Goal: Information Seeking & Learning: Stay updated

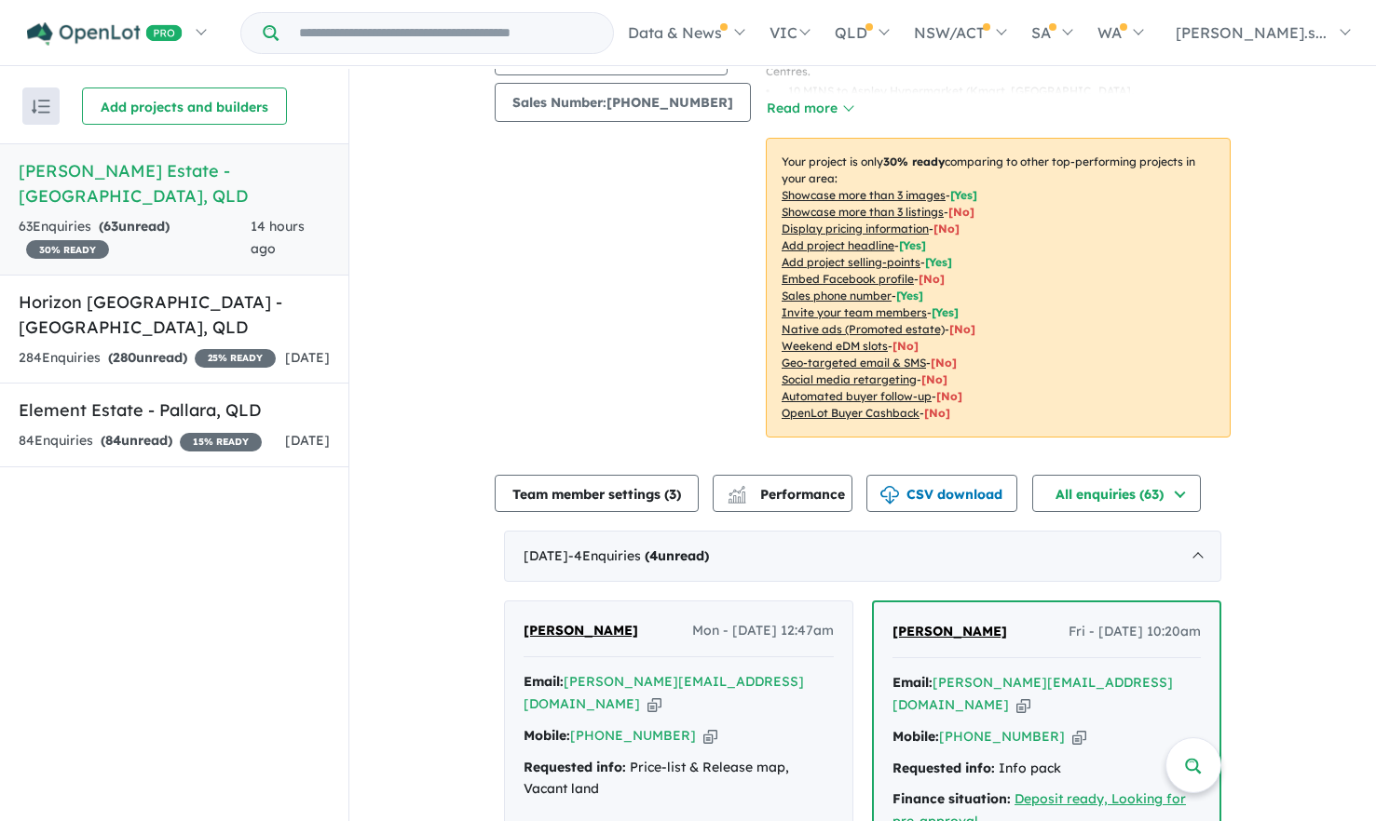
scroll to position [334, 0]
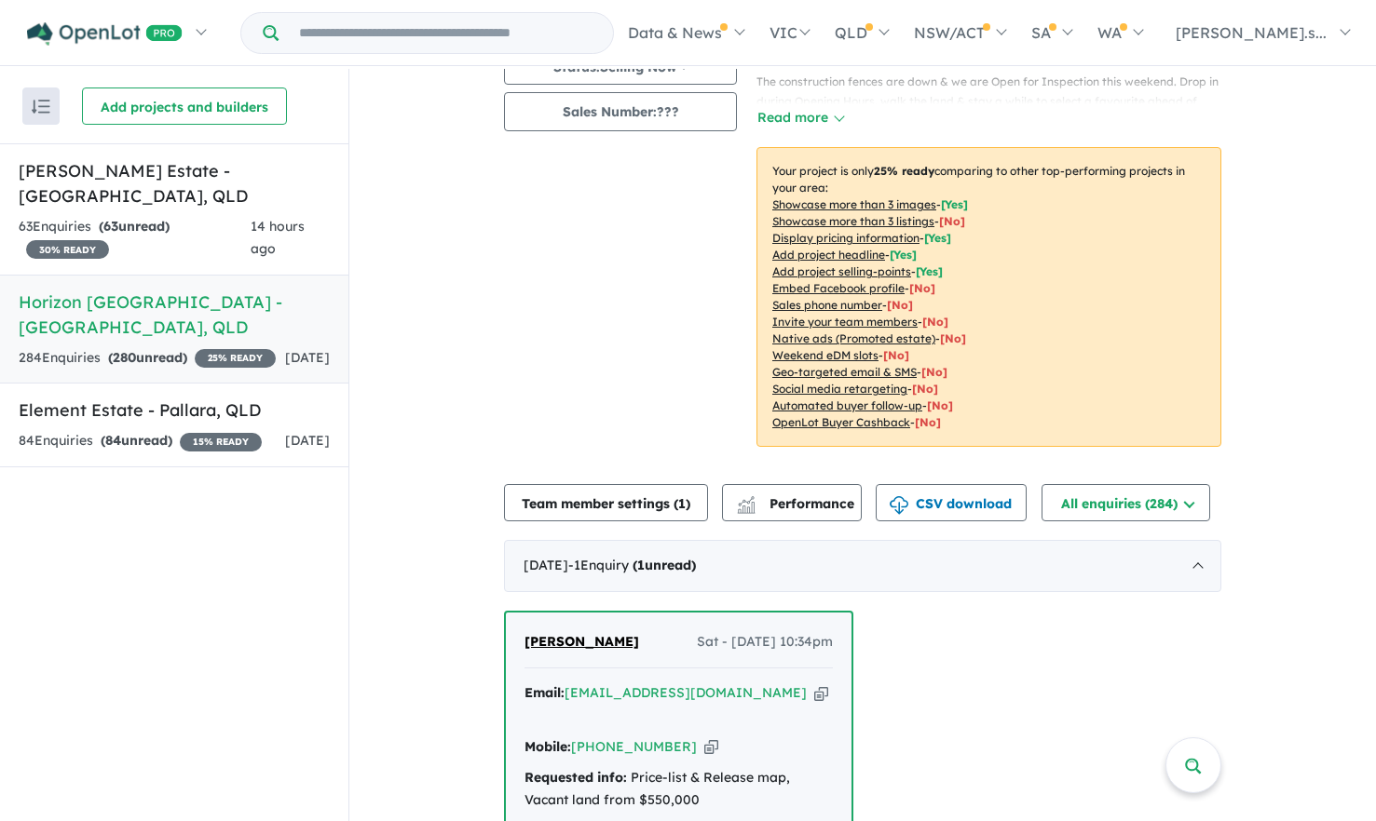
scroll to position [279, 0]
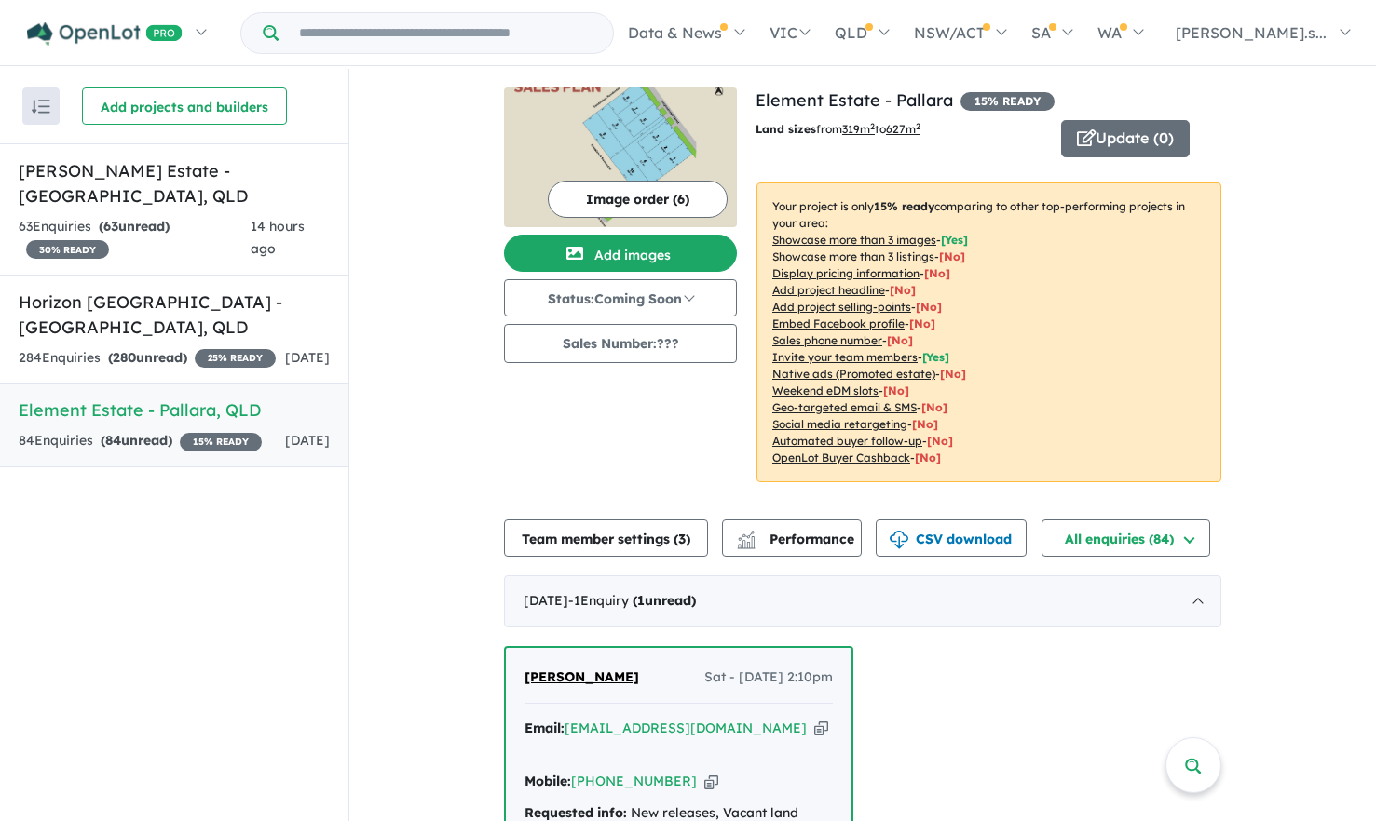
scroll to position [559, 0]
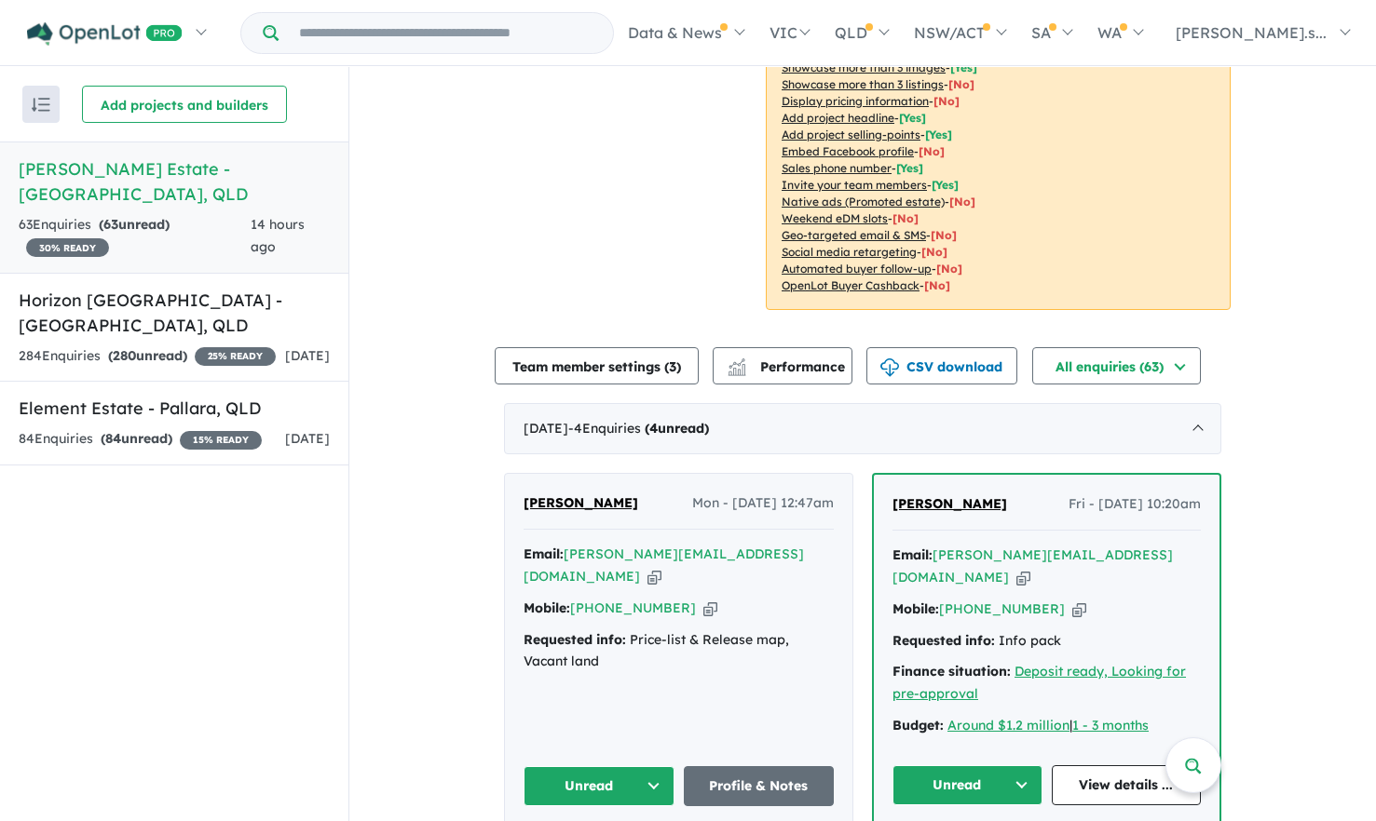
scroll to position [373, 0]
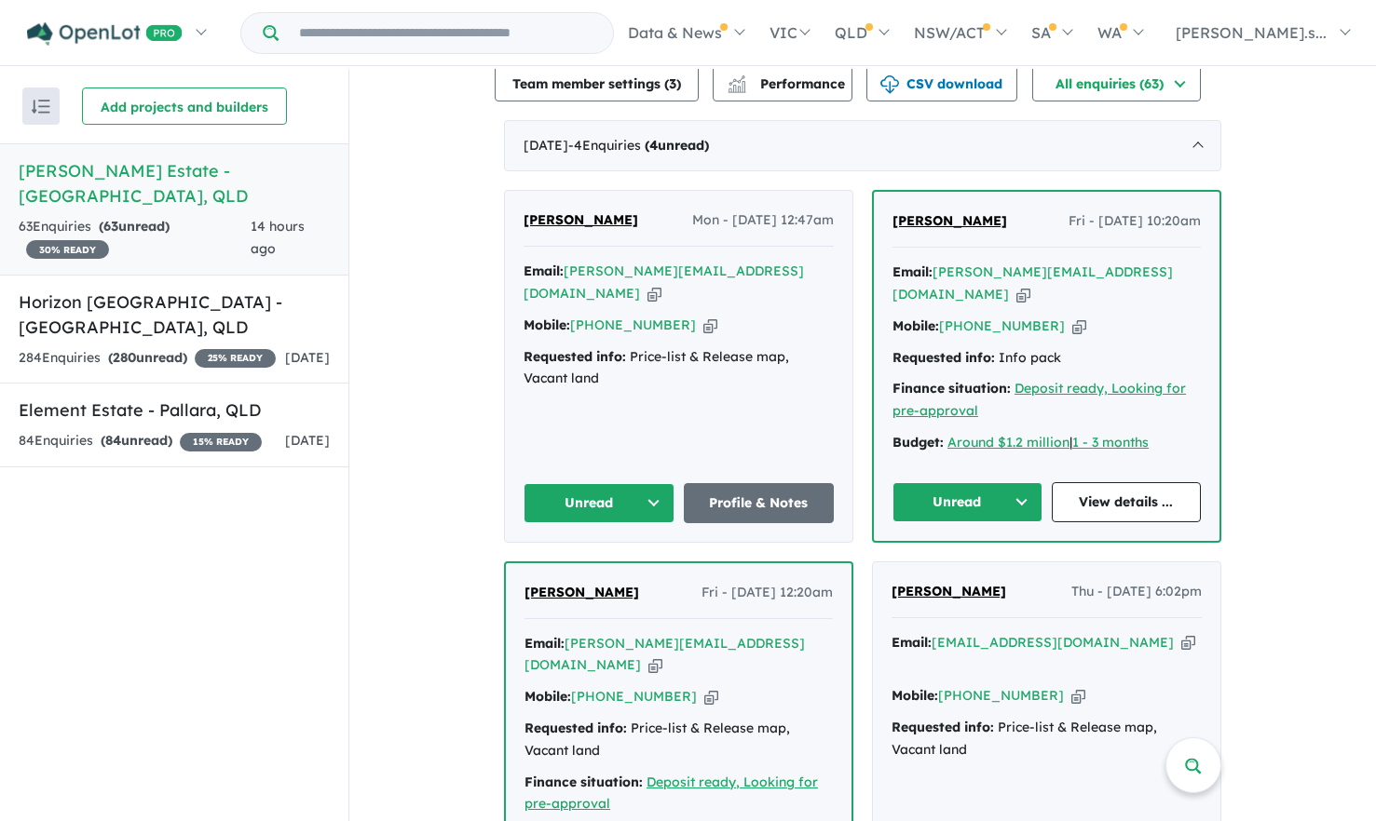
scroll to position [279, 0]
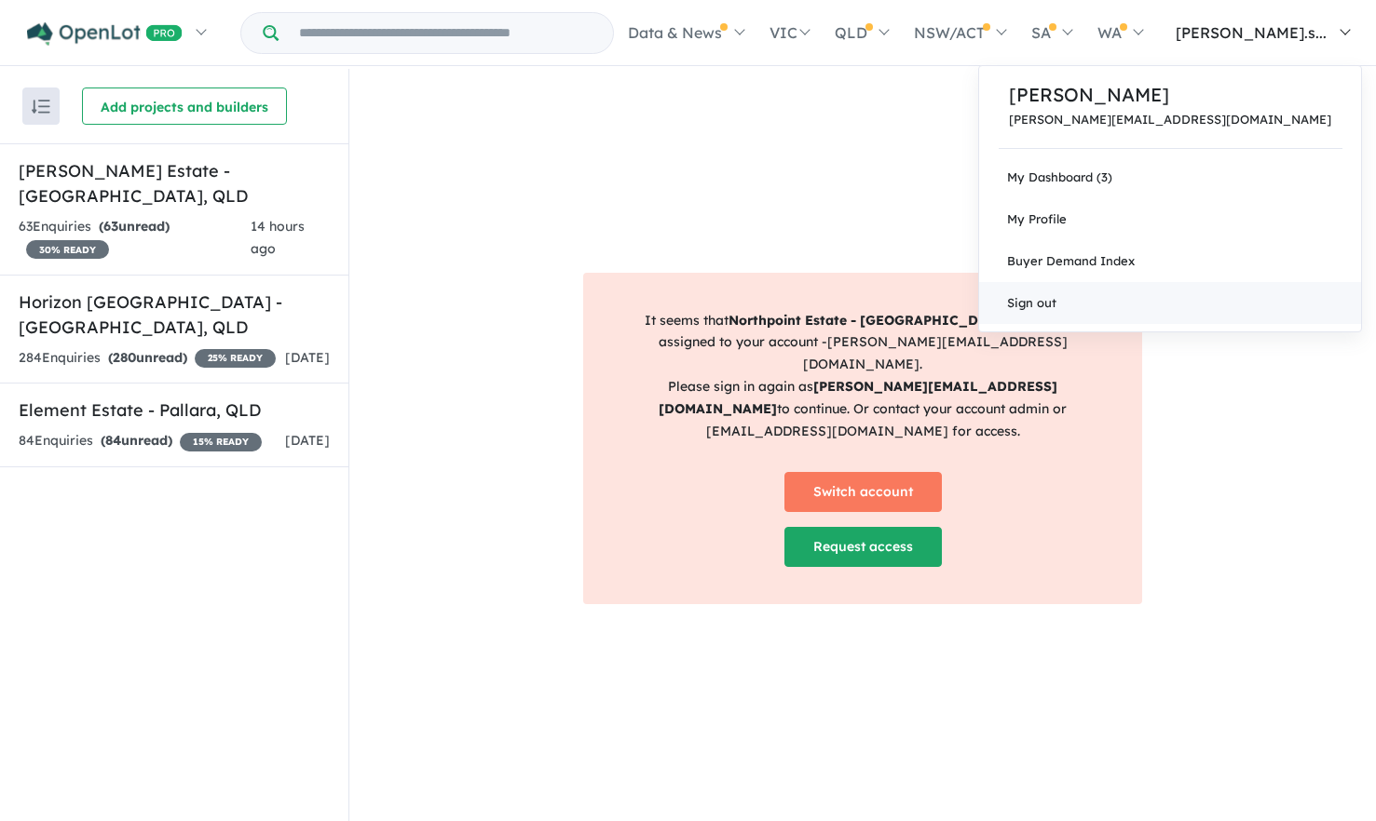
click at [1151, 302] on link "Sign out" at bounding box center [1170, 303] width 382 height 42
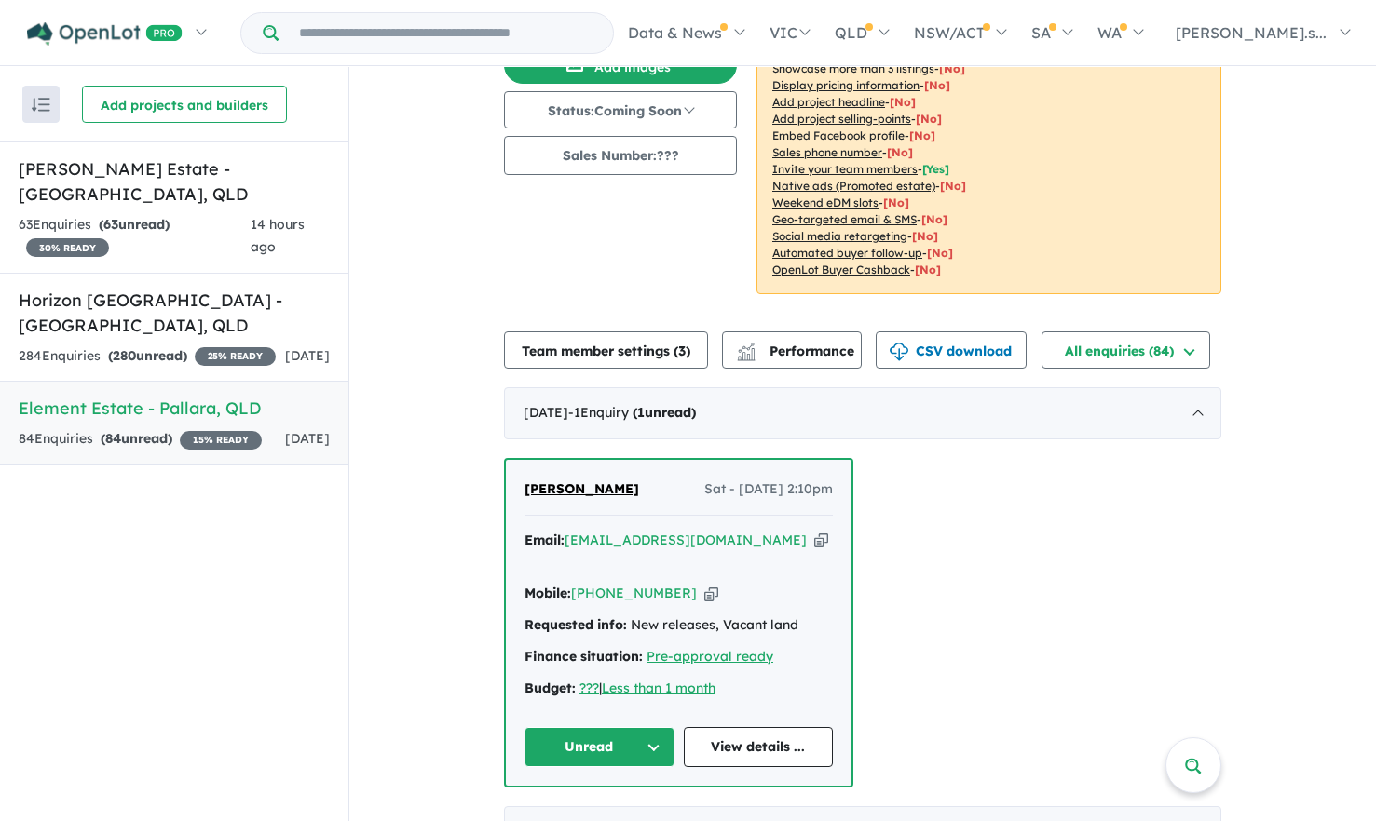
scroll to position [373, 0]
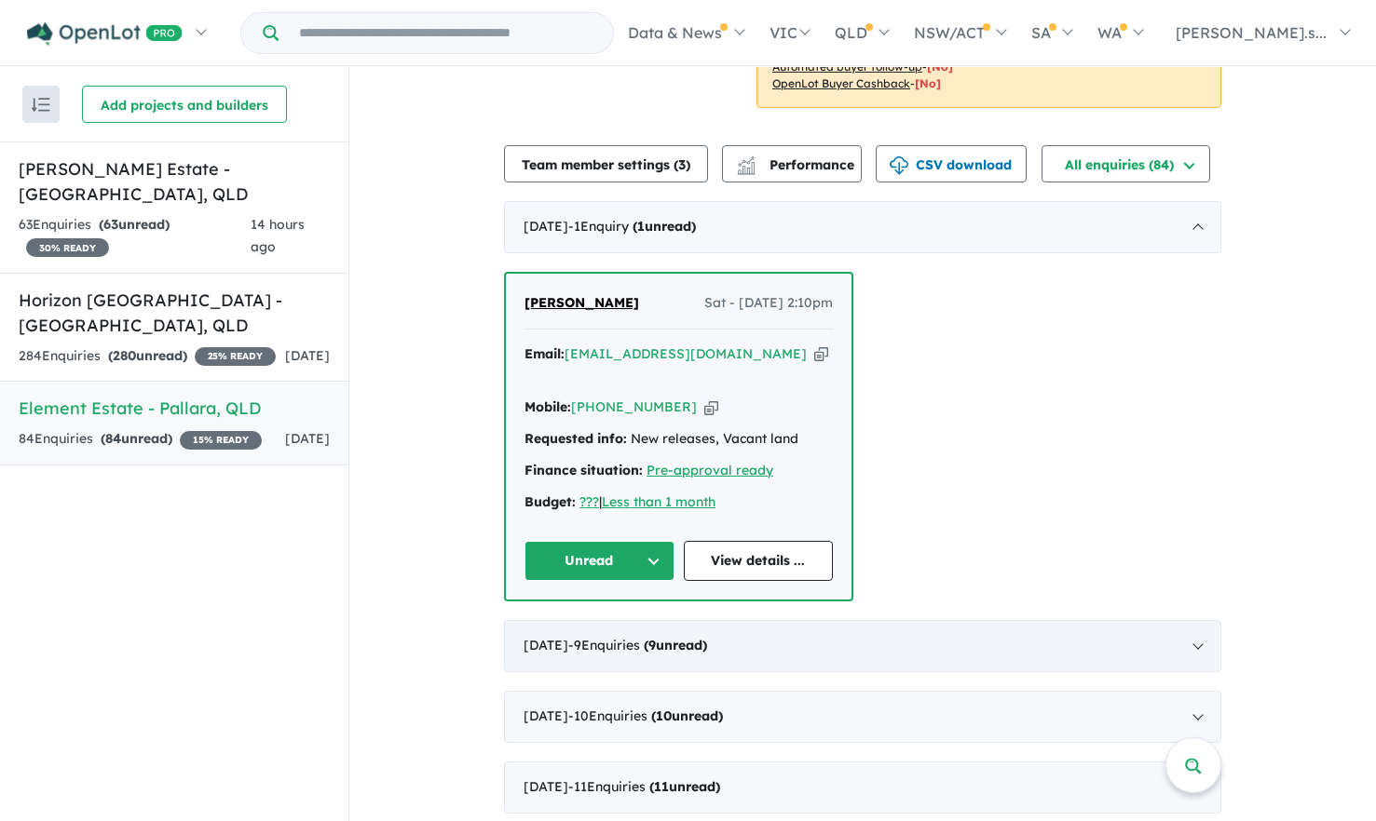
click at [707, 637] on strong "( 9 unread)" at bounding box center [675, 645] width 63 height 17
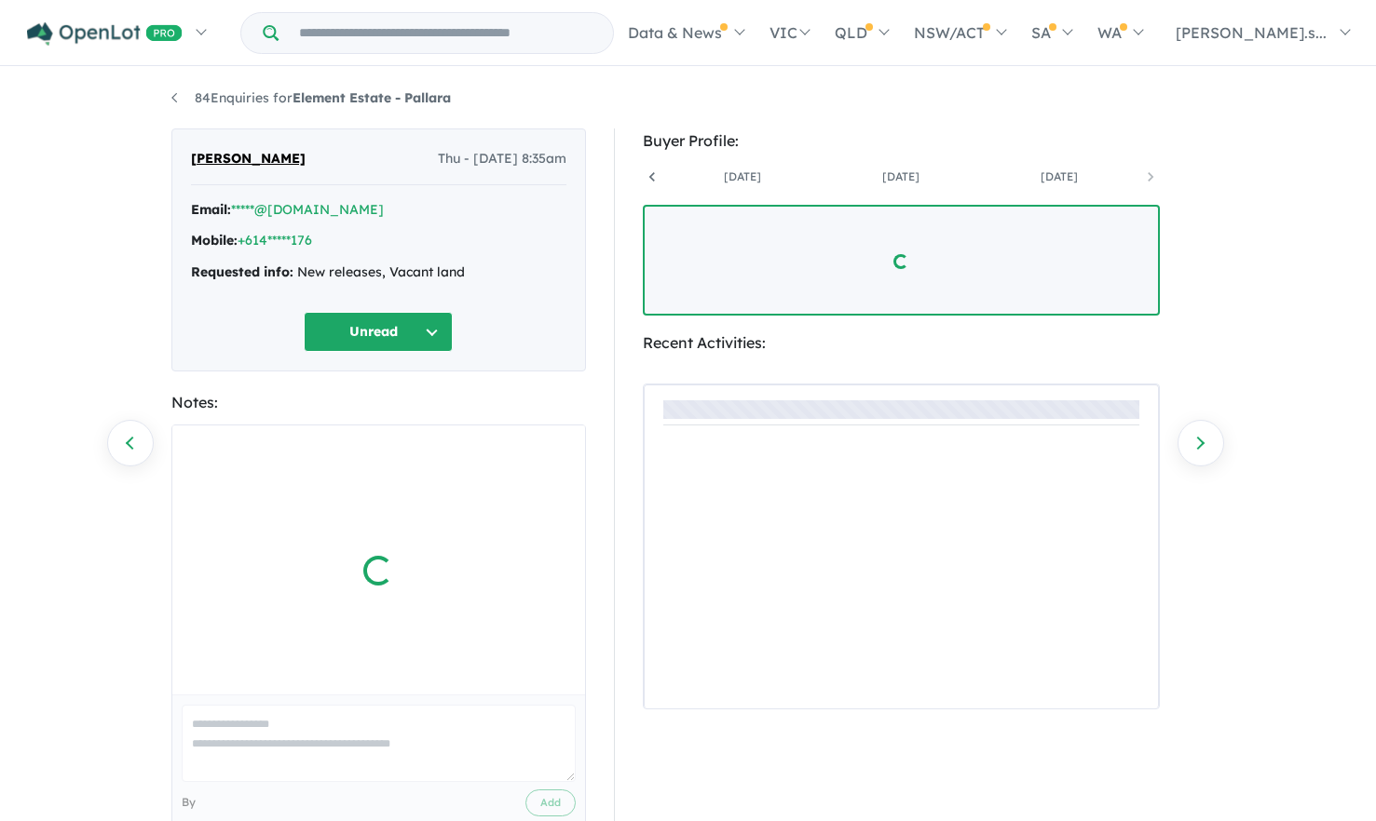
scroll to position [0, 296]
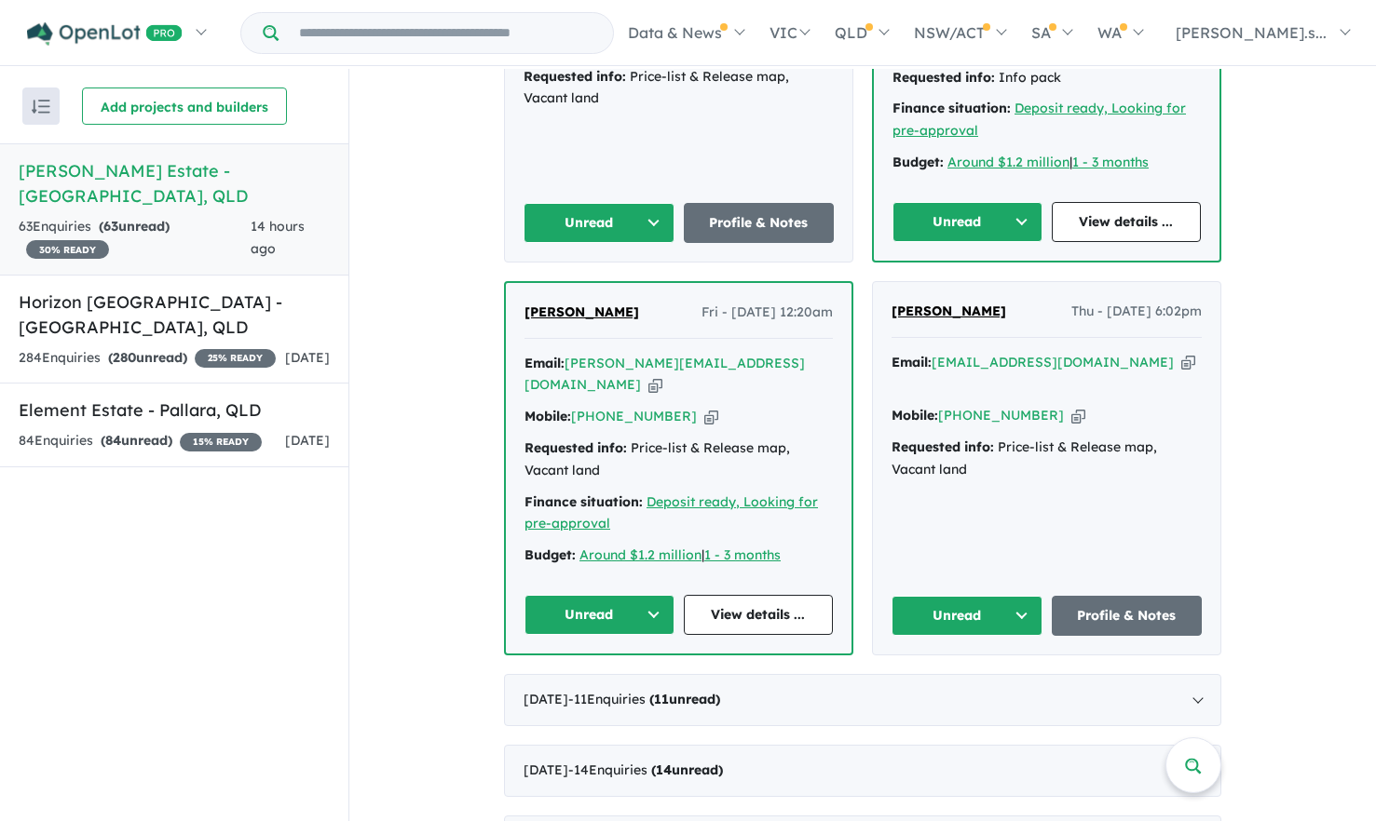
scroll to position [1079, 0]
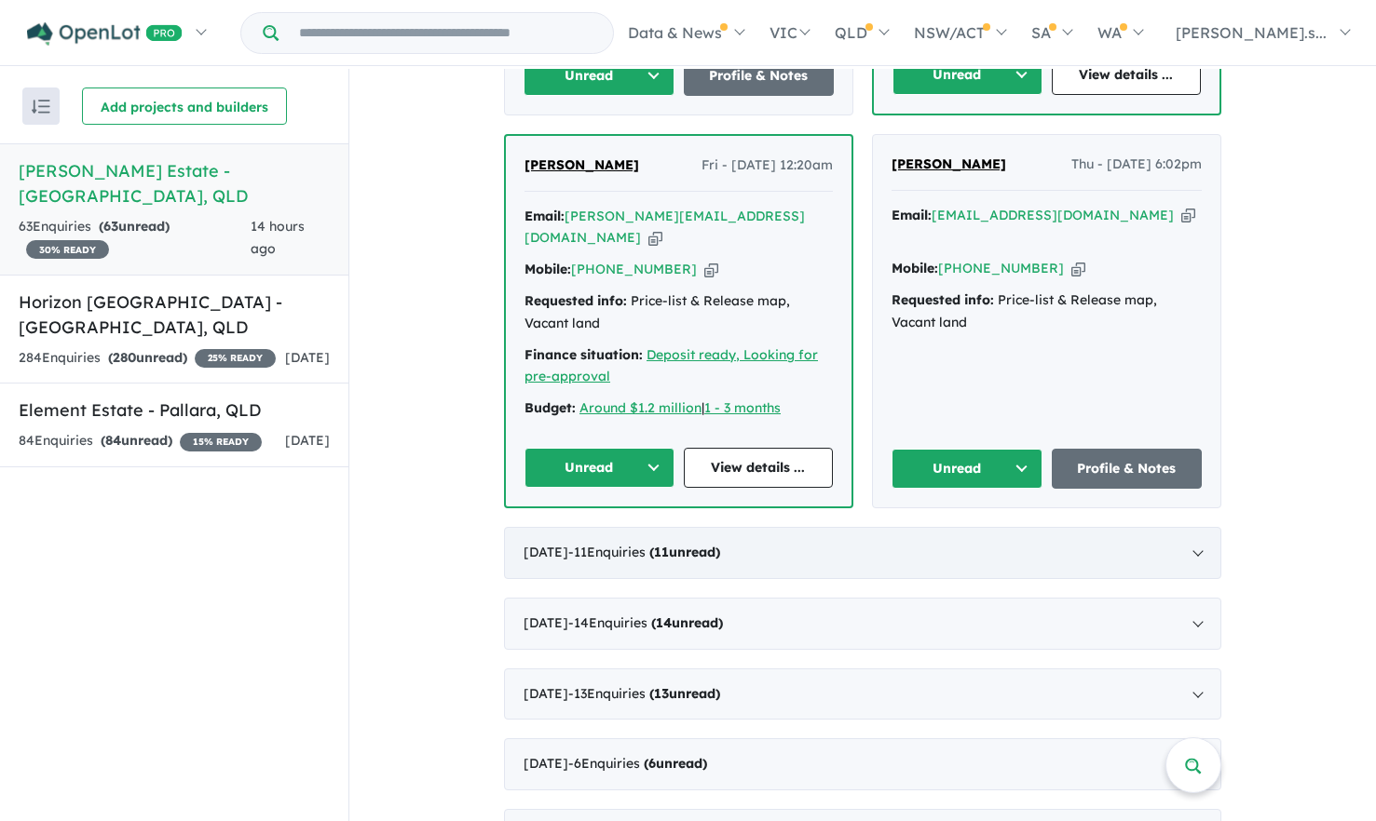
click at [631, 544] on span "- 11 Enquir ies ( 11 unread)" at bounding box center [644, 552] width 152 height 17
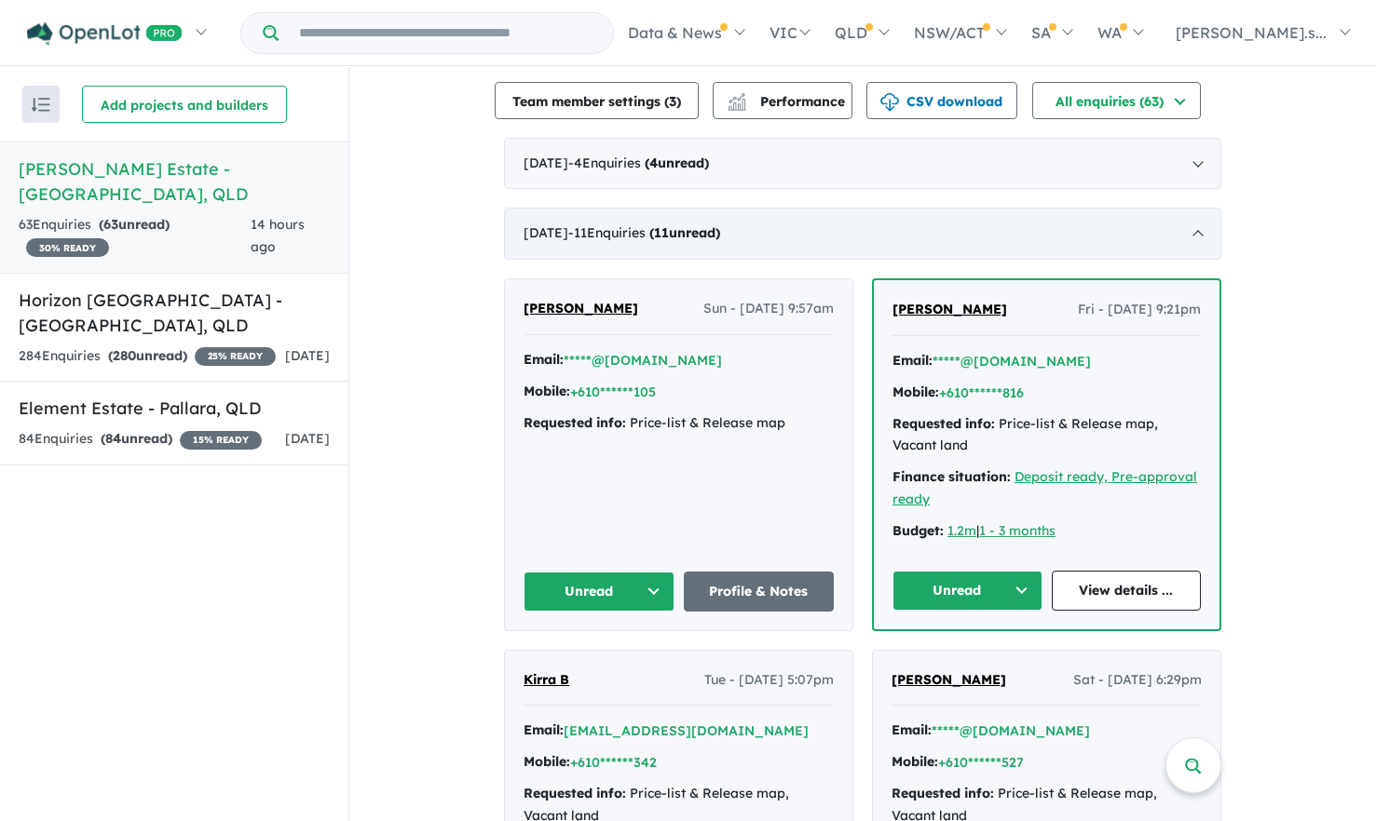
scroll to position [716, 0]
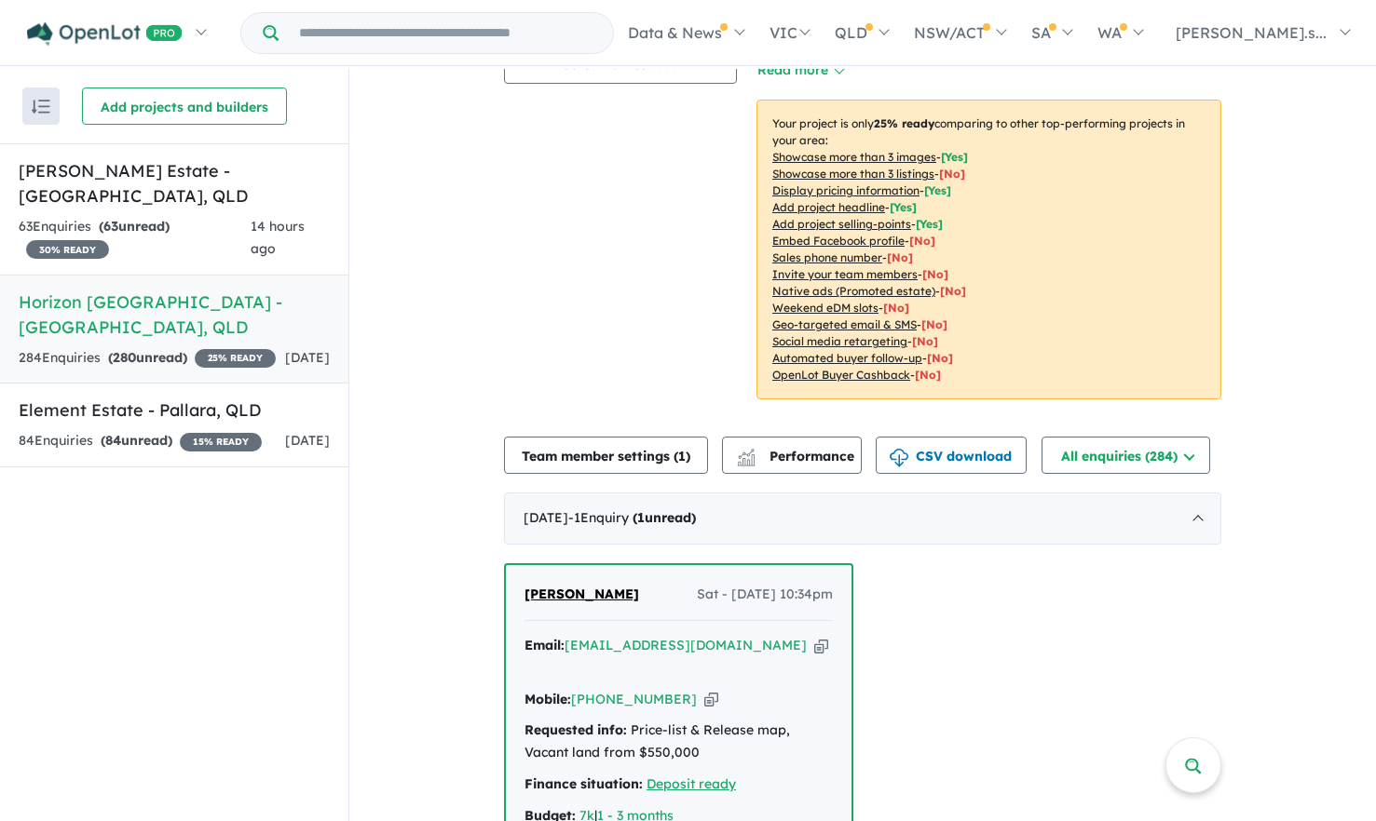
scroll to position [745, 0]
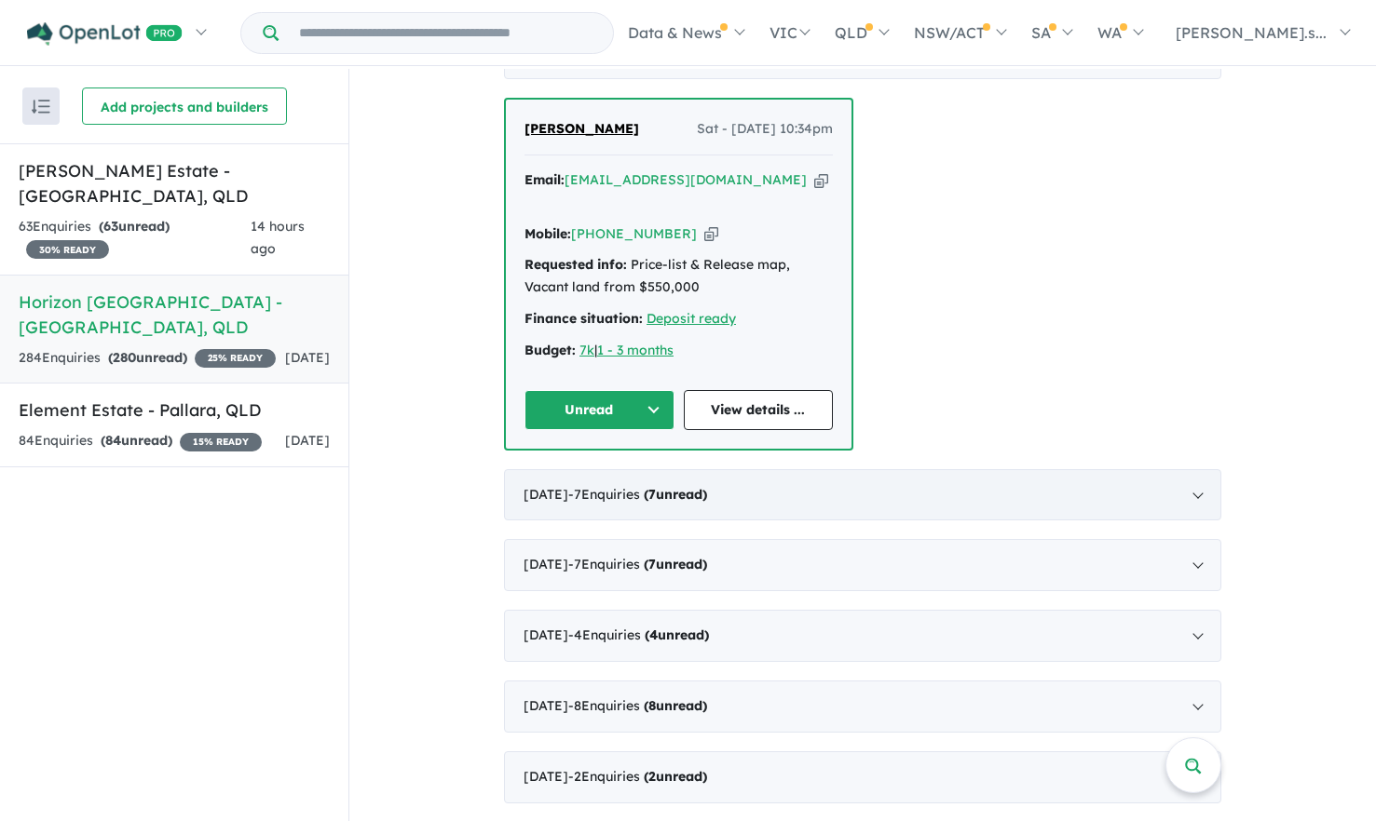
click at [707, 486] on strong "( 7 unread)" at bounding box center [675, 494] width 63 height 17
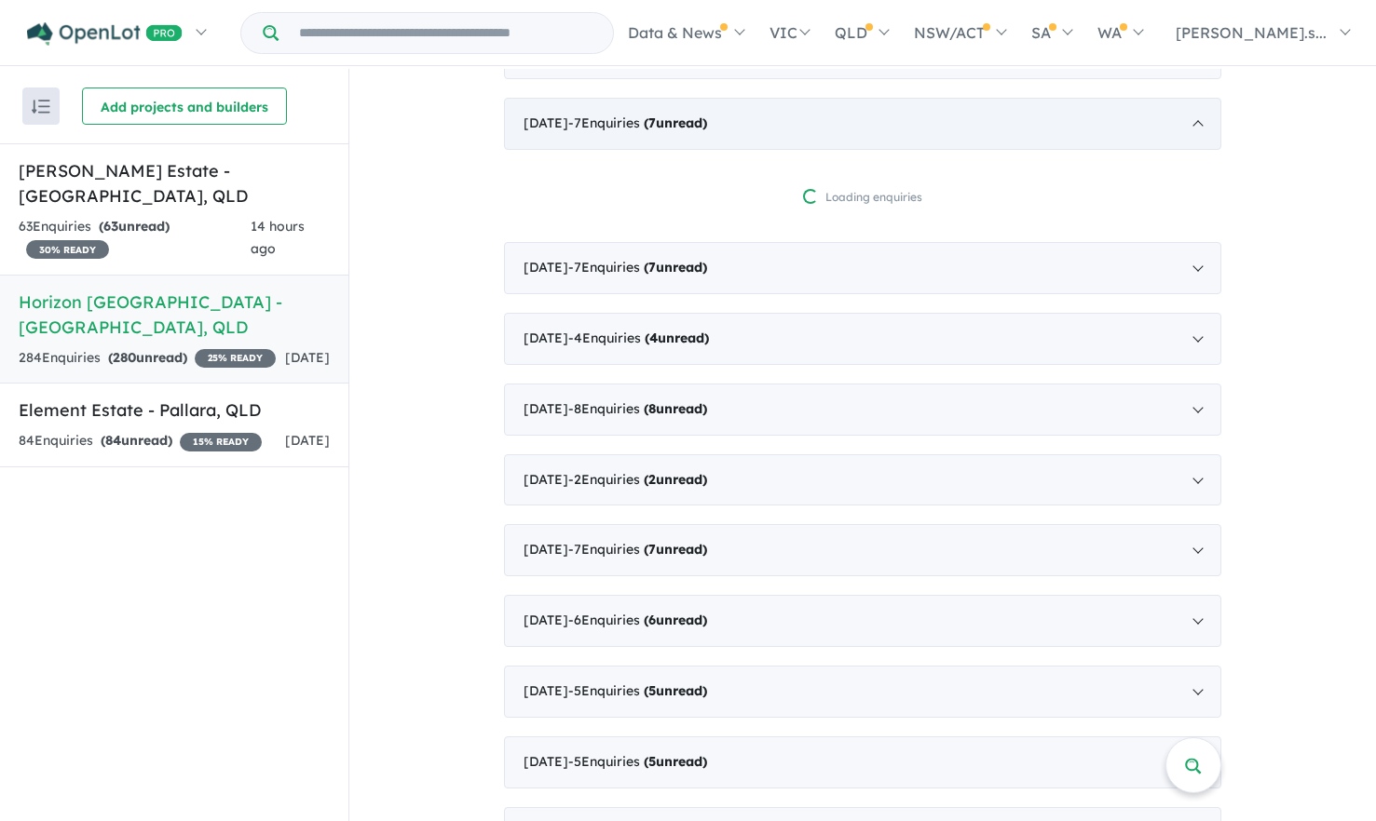
scroll to position [2, 0]
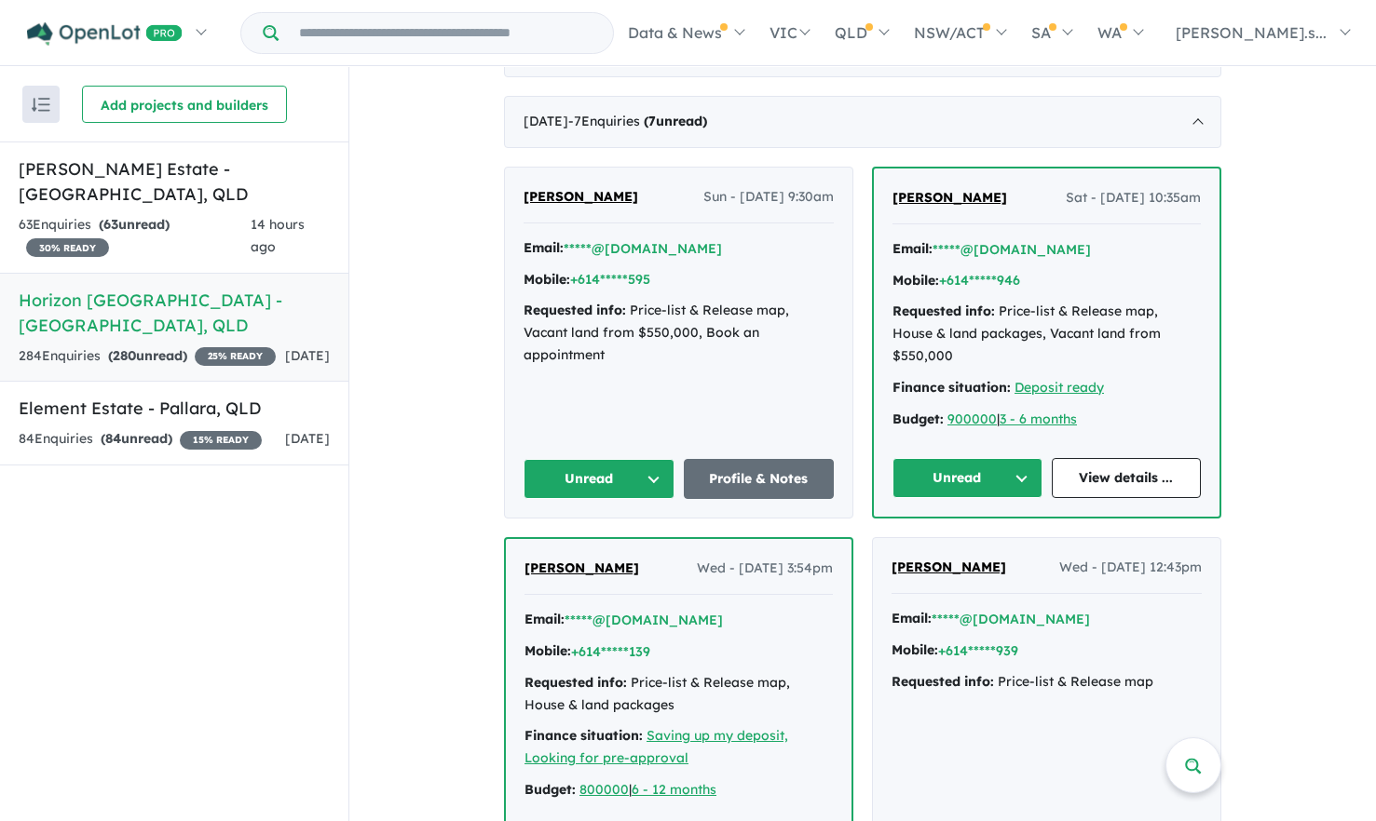
click at [652, 459] on button "Unread" at bounding box center [598, 479] width 151 height 40
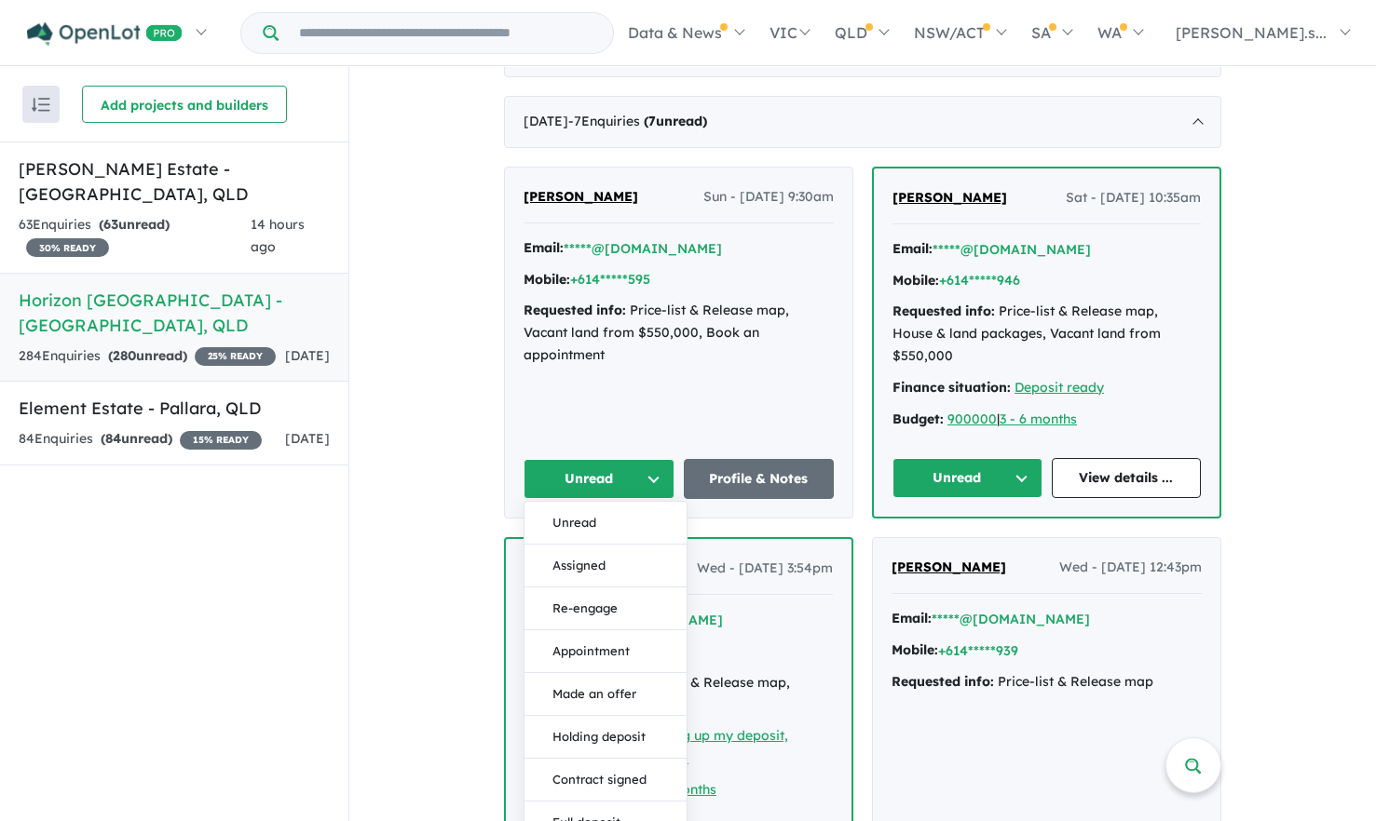
click at [666, 401] on div "Sarah Haniotis Sun - 28/09/2025, 9:30am Email: *****@gmail.com Mobile: +614****…" at bounding box center [678, 343] width 347 height 350
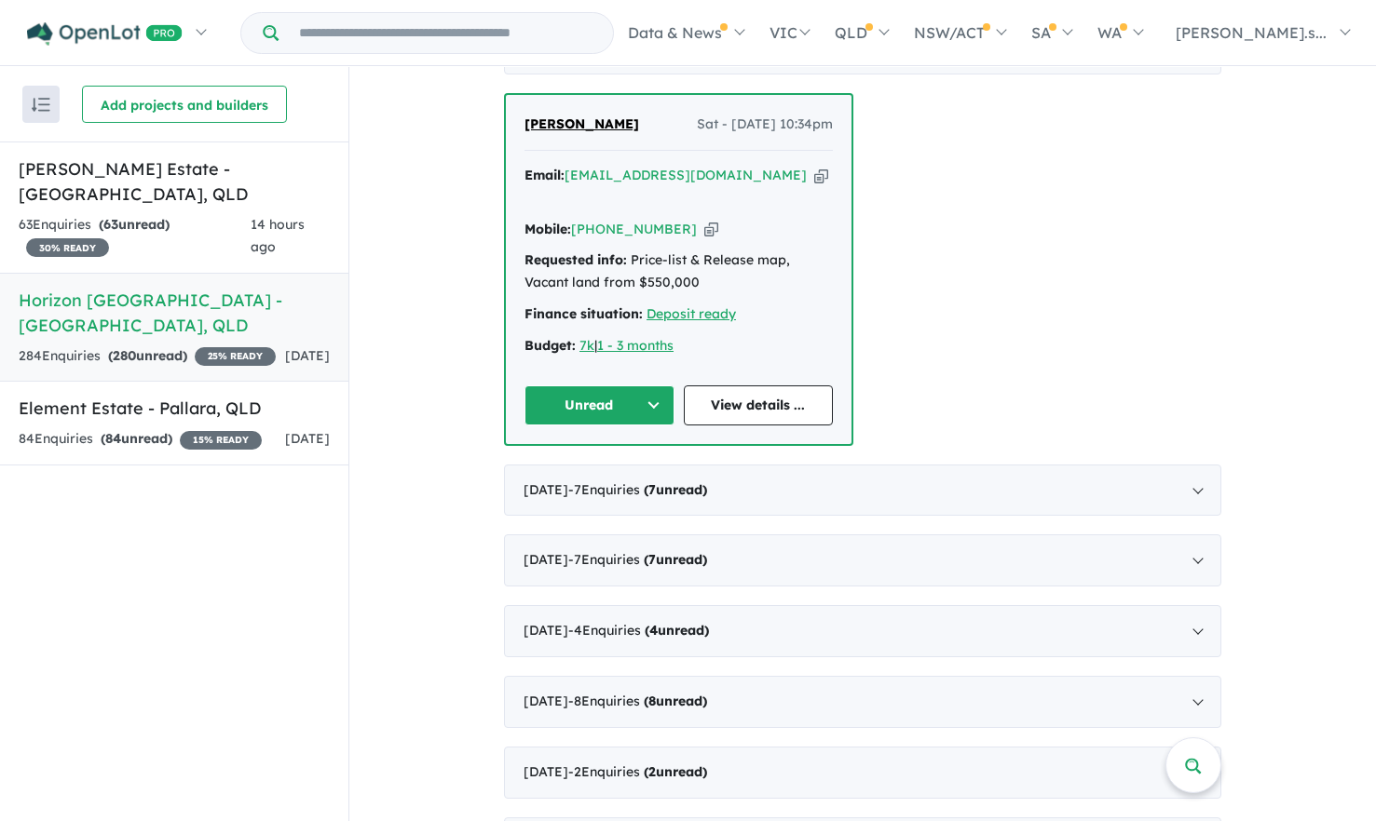
scroll to position [838, 0]
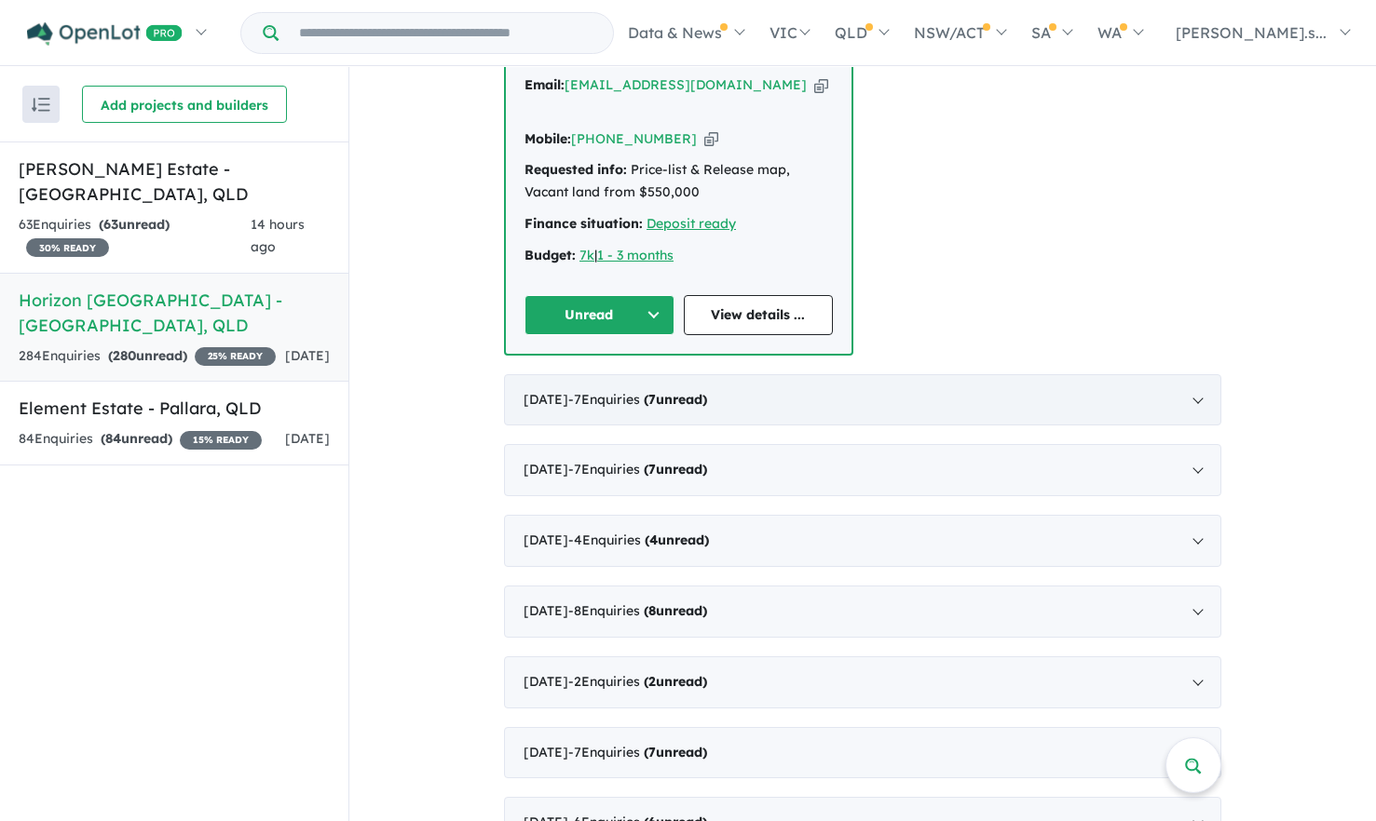
click at [706, 391] on span "( 7 unread)" at bounding box center [673, 399] width 67 height 17
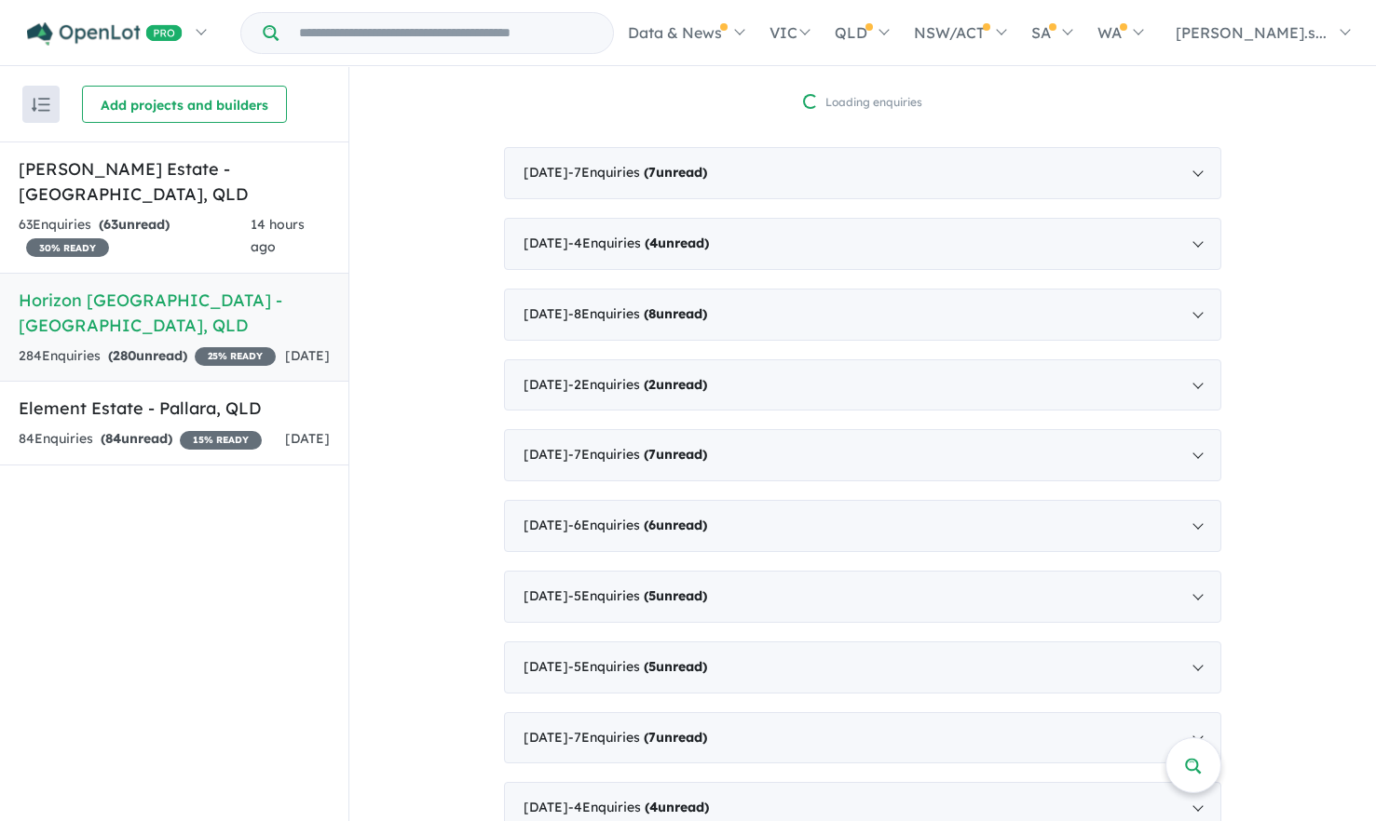
scroll to position [820, 0]
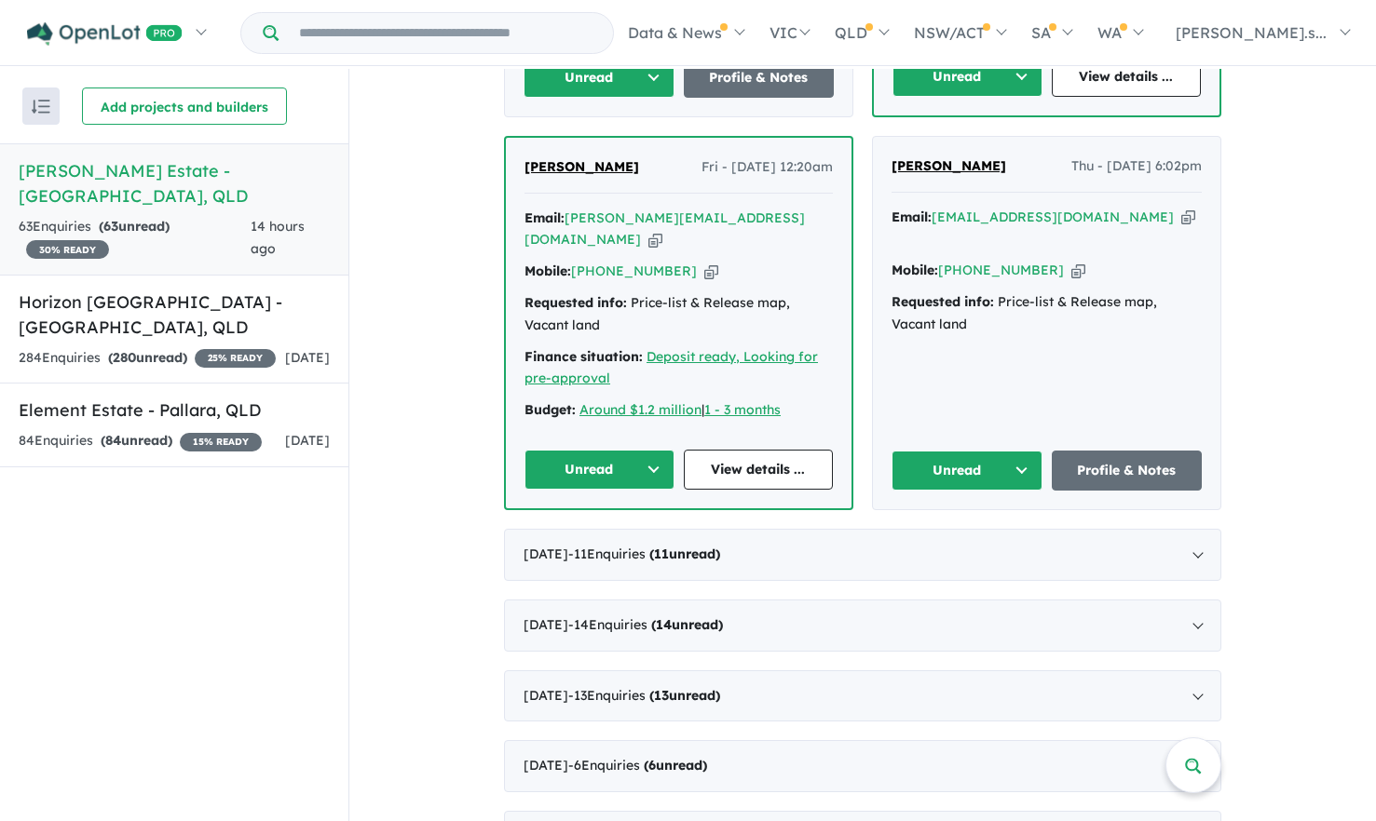
scroll to position [1079, 0]
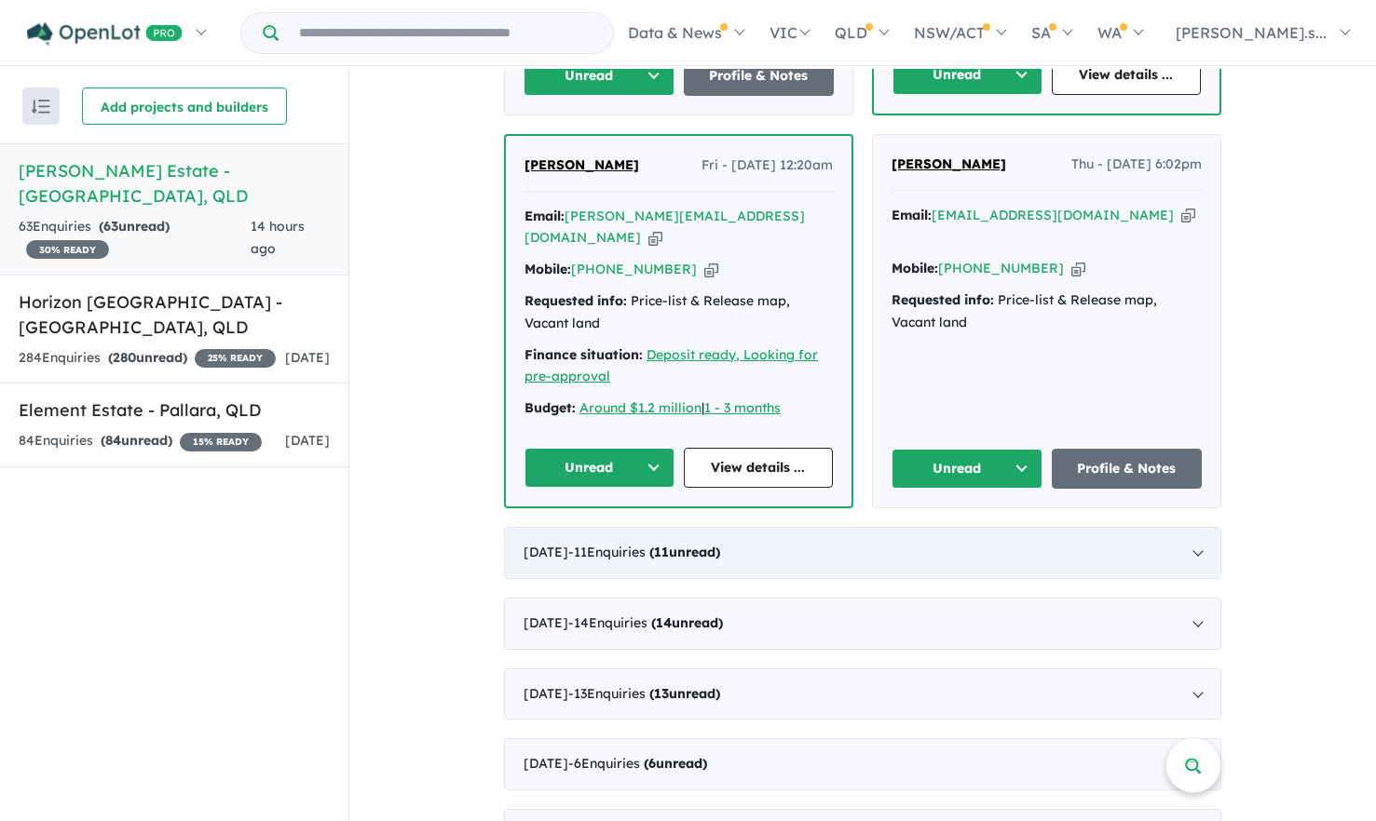
click at [595, 527] on div "September 2025 - 11 Enquir ies ( 11 unread)" at bounding box center [862, 553] width 717 height 52
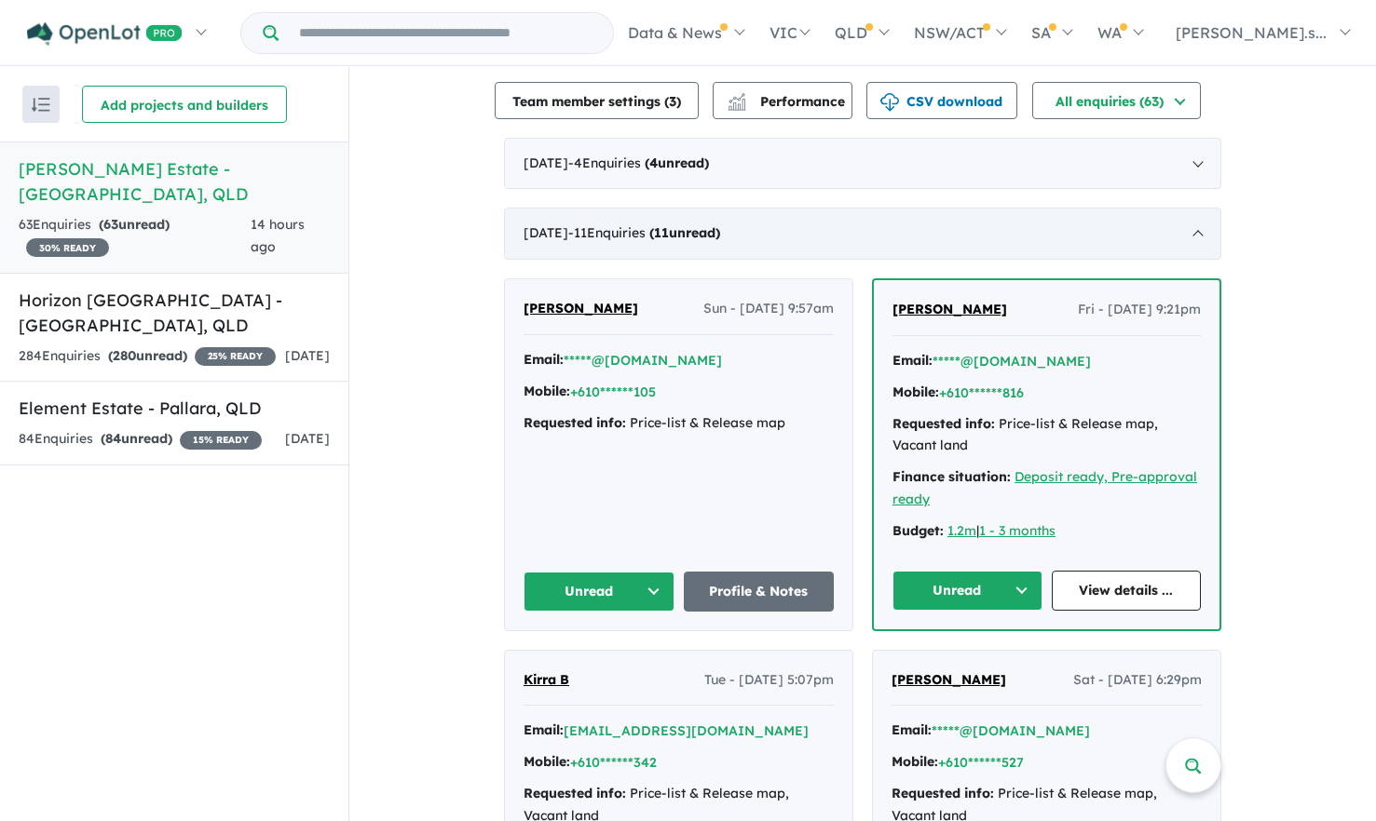
scroll to position [716, 0]
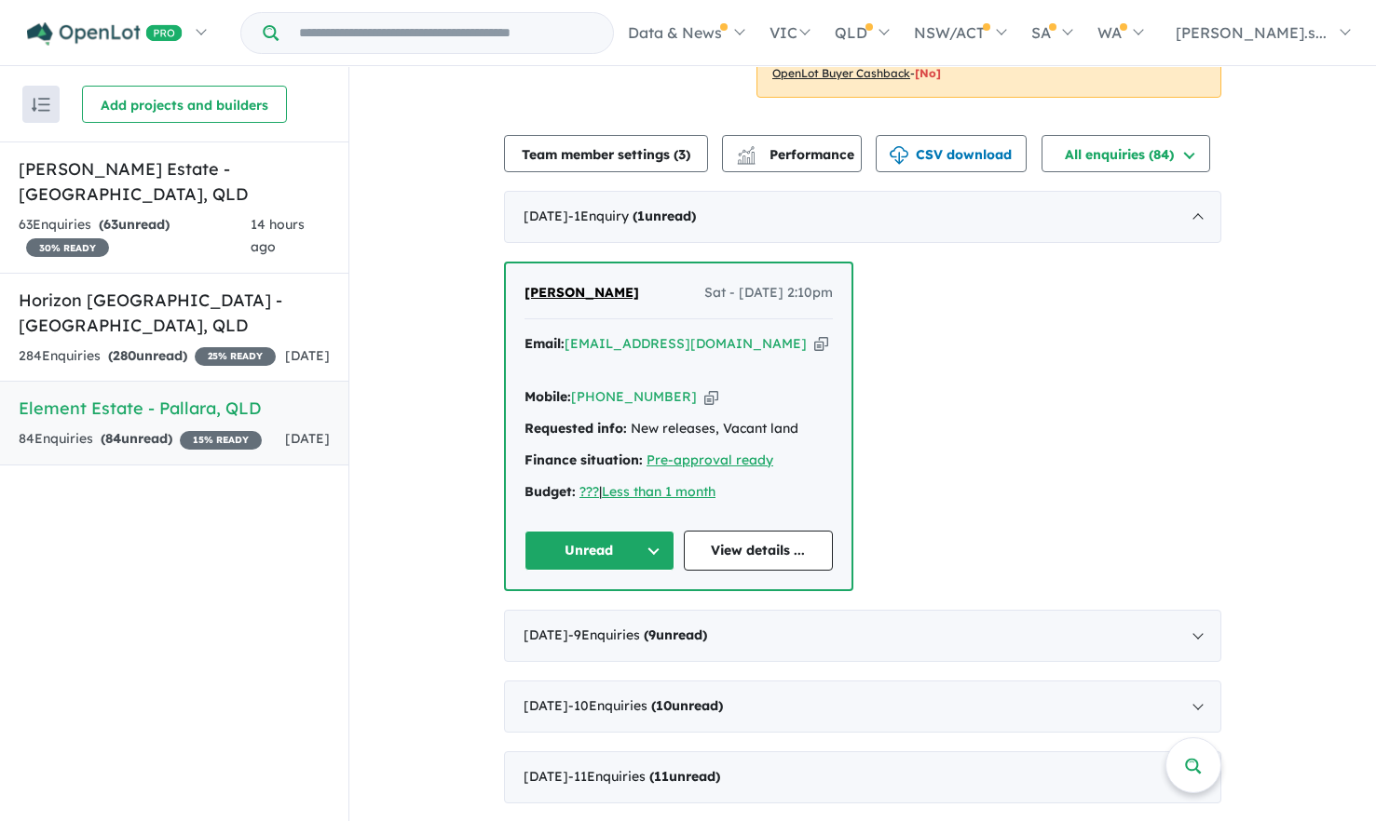
scroll to position [559, 0]
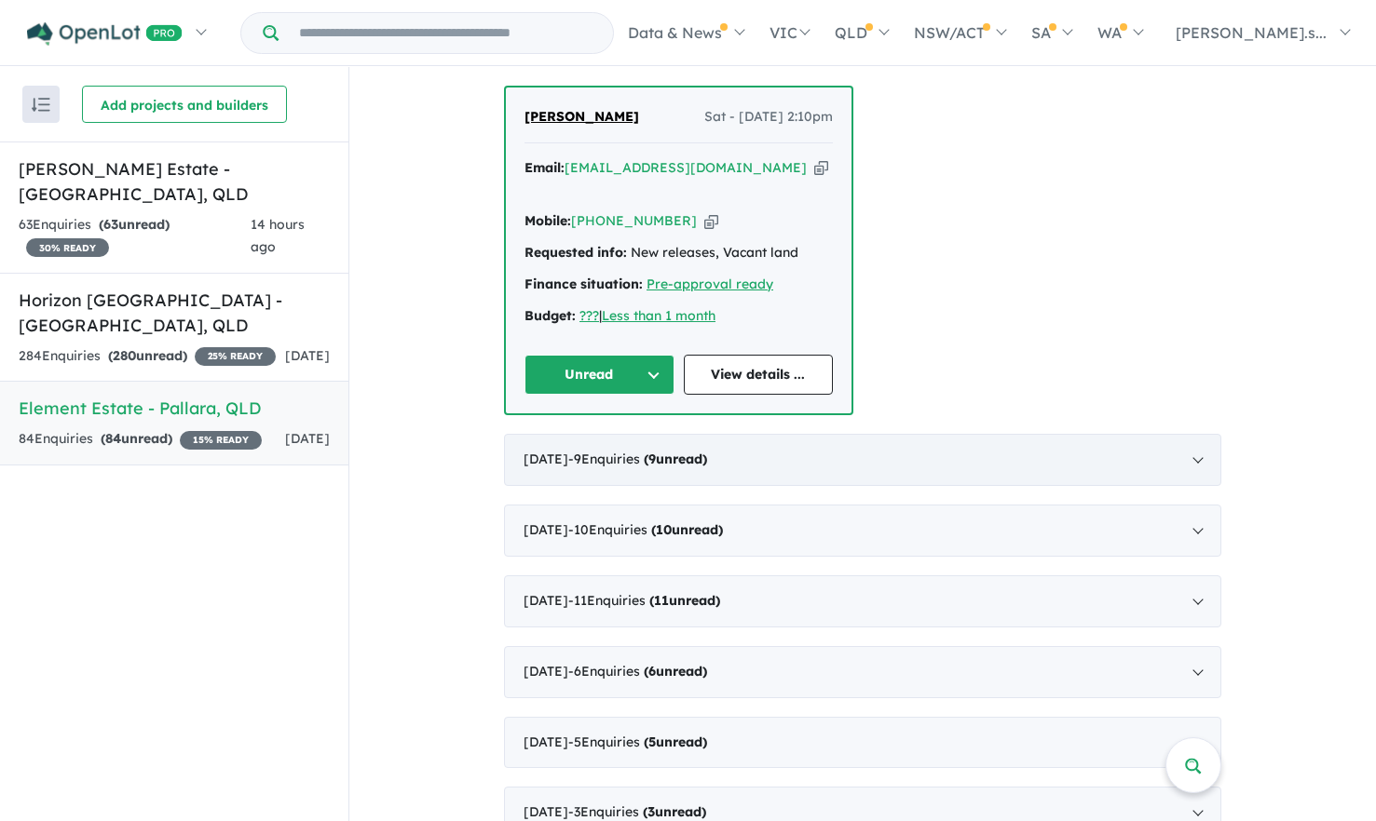
click at [594, 434] on div "[DATE] - 9 Enquir ies ( 9 unread)" at bounding box center [862, 460] width 717 height 52
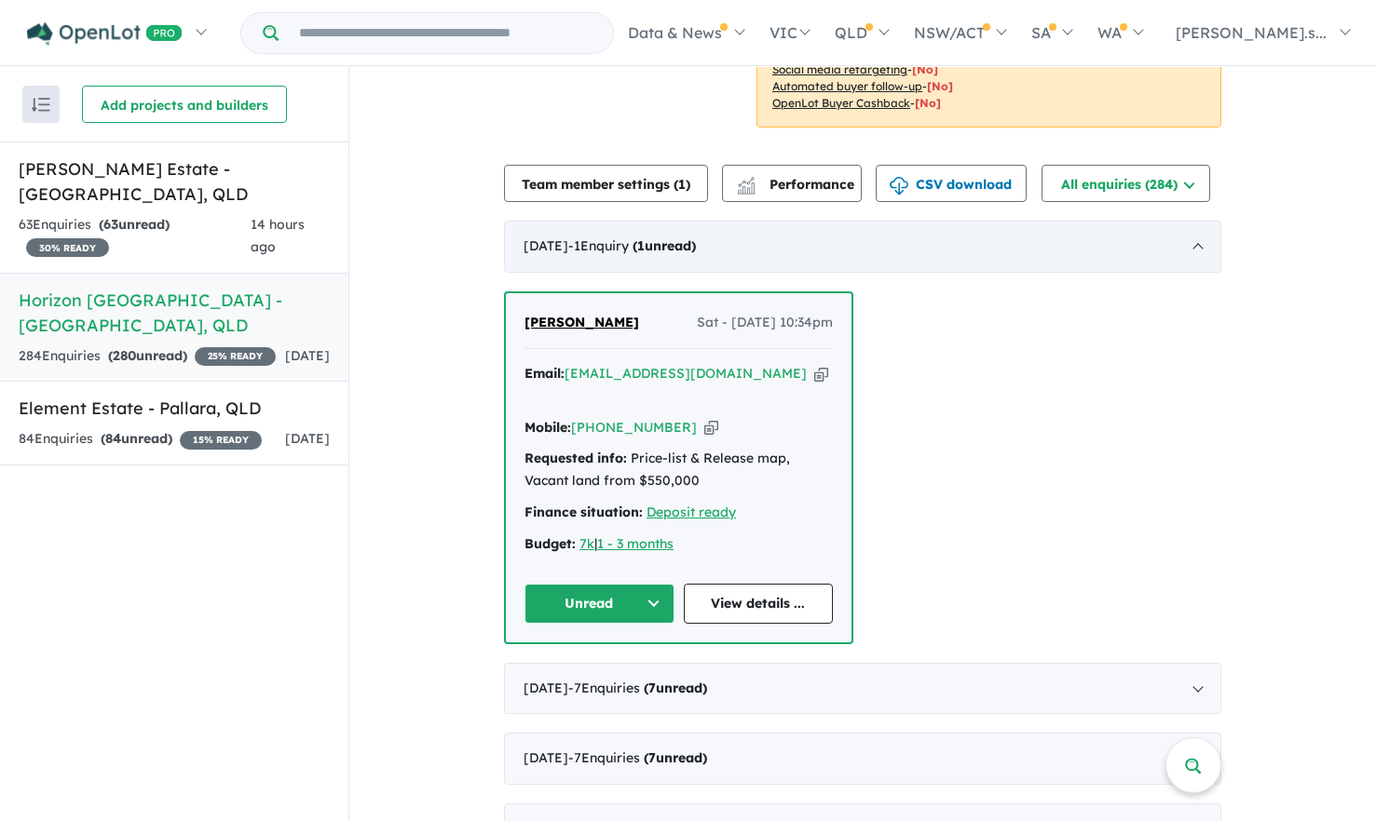
scroll to position [745, 0]
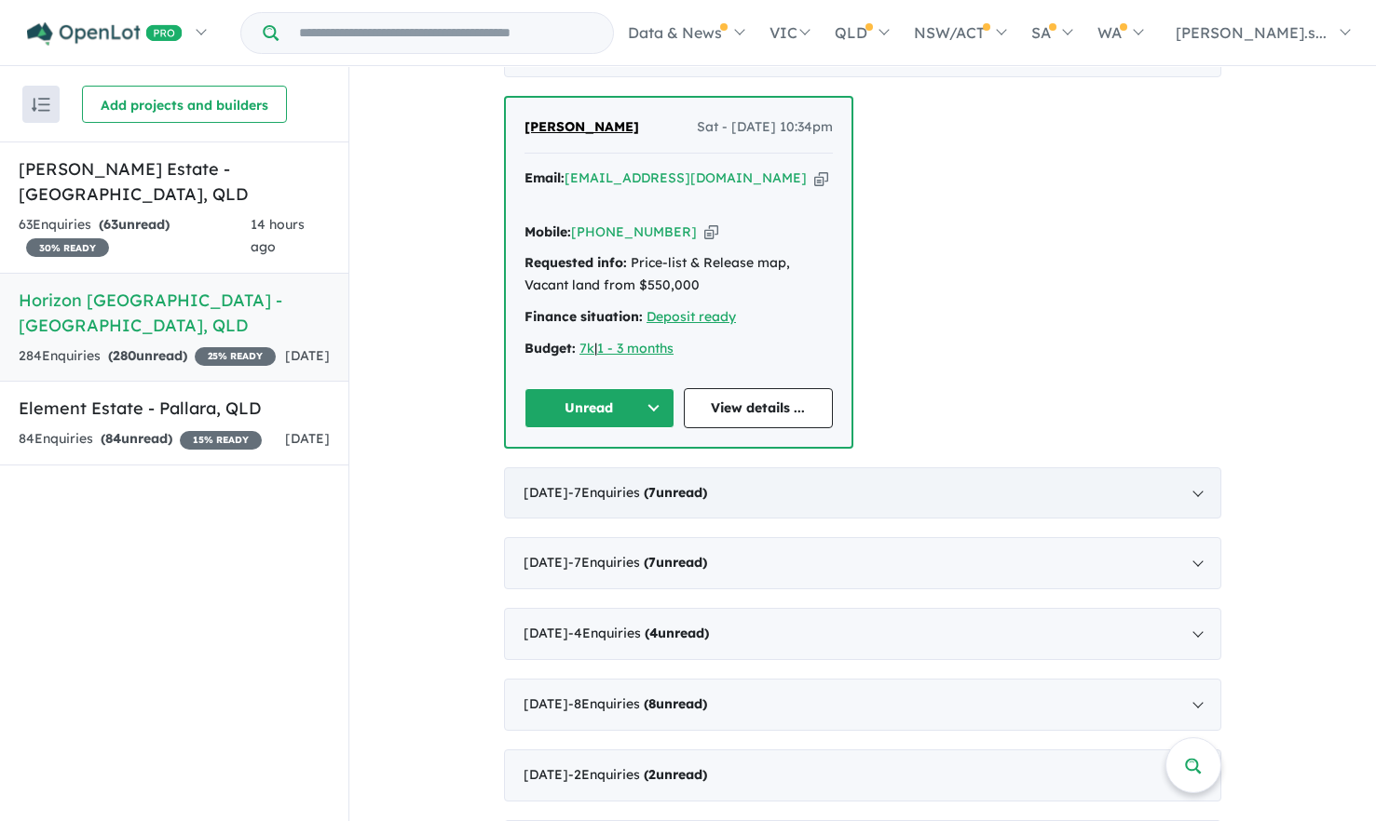
click at [707, 484] on strong "( 7 unread)" at bounding box center [675, 492] width 63 height 17
